Goal: Find specific page/section: Find specific page/section

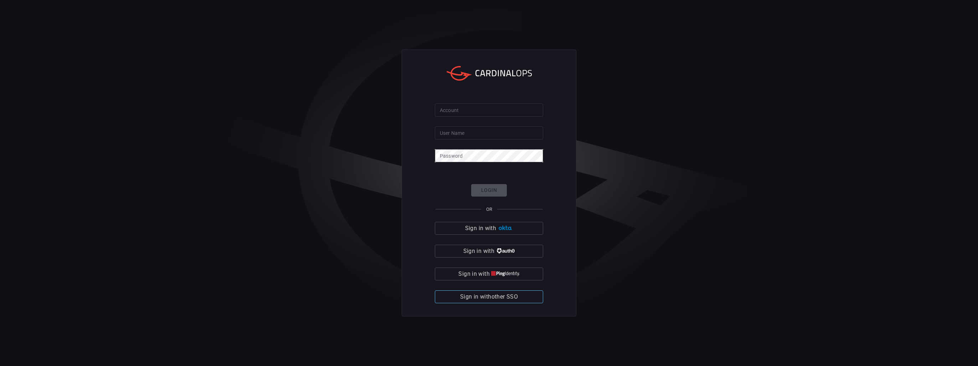
click at [483, 296] on span "Sign in with other SSO" at bounding box center [489, 297] width 58 height 10
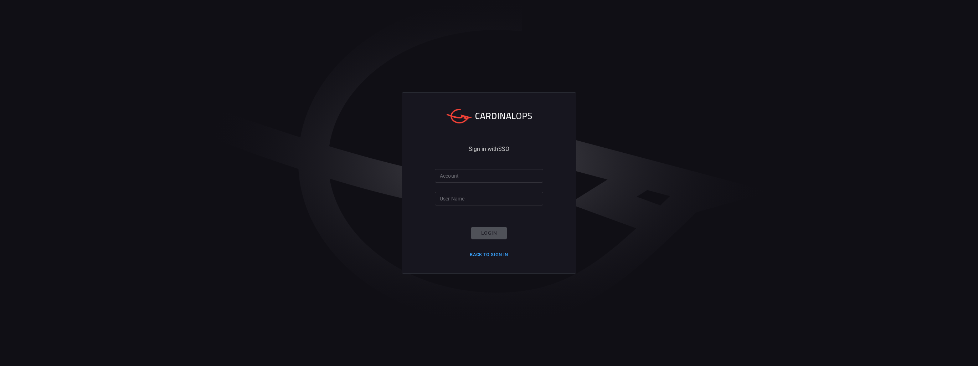
click at [456, 176] on input "Account" at bounding box center [489, 175] width 108 height 13
click at [492, 253] on button "Back to Sign in" at bounding box center [489, 254] width 47 height 11
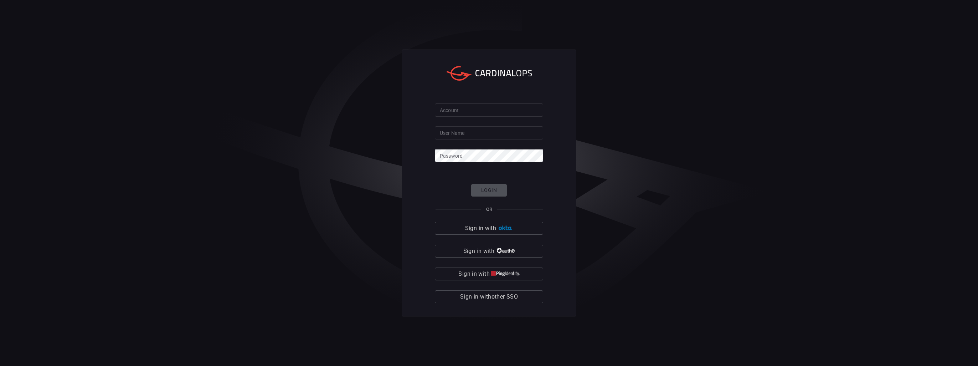
click at [475, 120] on form "Account Account User Name User Name Password Password Login OR Sign in with Sig…" at bounding box center [489, 203] width 108 height 200
click at [475, 114] on input "Account" at bounding box center [489, 109] width 108 height 13
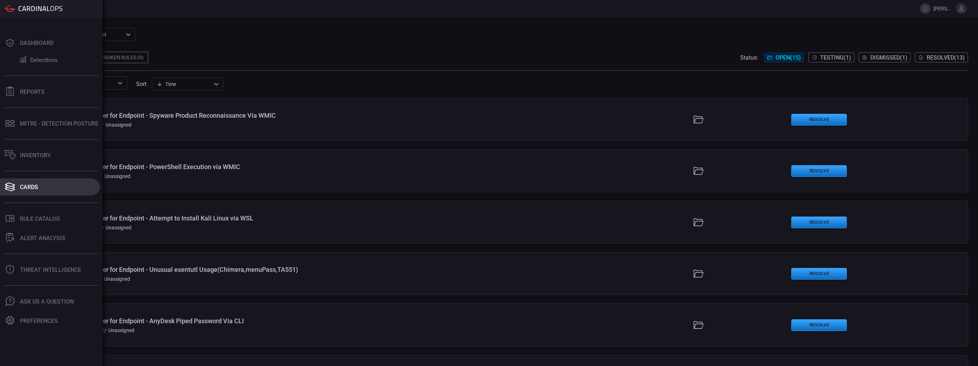
click at [37, 185] on div "Cards" at bounding box center [29, 187] width 18 height 7
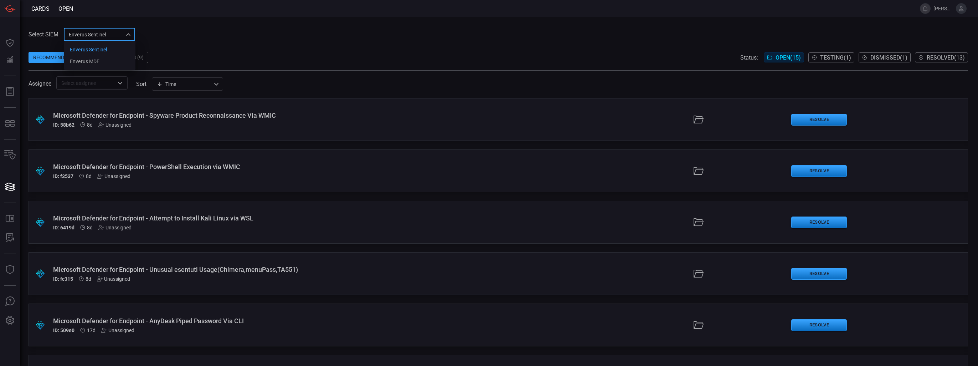
click at [128, 34] on div "Enverus Sentinel c91b43ff-c123-4683-be2e-f803907a5556 Enverus Sentinel Enverus …" at bounding box center [99, 34] width 71 height 13
click at [128, 34] on div at bounding box center [489, 183] width 978 height 366
click at [193, 26] on div "Select SIEM Enverus Sentinel c91b43ff-c123-4683-be2e-f803907a5556 ​ Recommendat…" at bounding box center [499, 191] width 958 height 349
